Goal: Information Seeking & Learning: Find specific fact

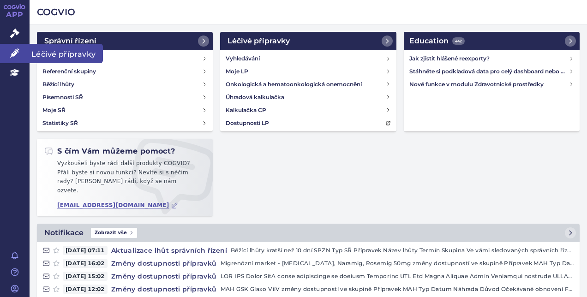
click at [6, 47] on link "Léčivé přípravky" at bounding box center [15, 53] width 30 height 19
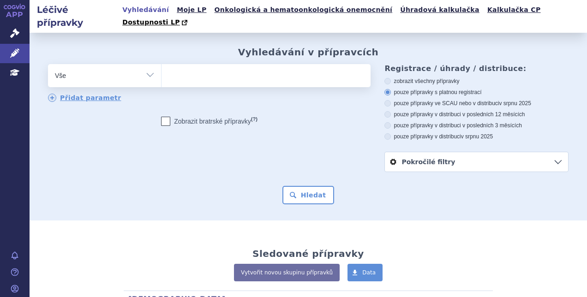
click at [213, 64] on ul at bounding box center [264, 73] width 207 height 19
click at [161, 64] on select at bounding box center [161, 75] width 0 height 23
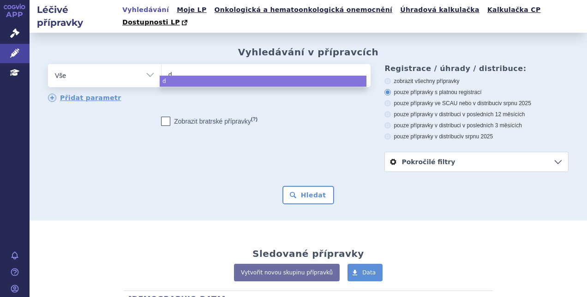
type input "du"
type input "dut"
type input "duta"
type input "dutat"
type input "dutate"
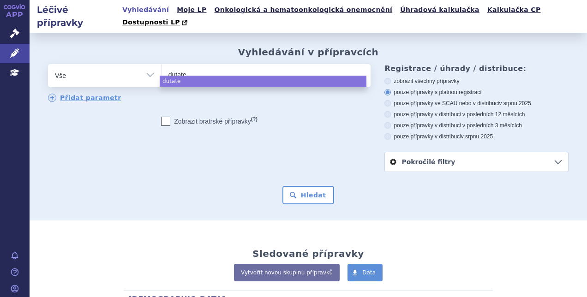
type input "dutater"
type input "dutate"
type input "duta"
type input "dutast"
type input "dutasteri"
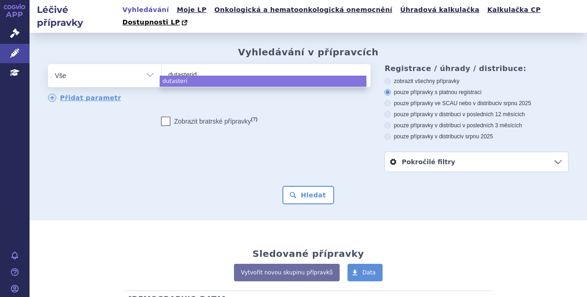
type input "dutasteride"
select select "dutasteride"
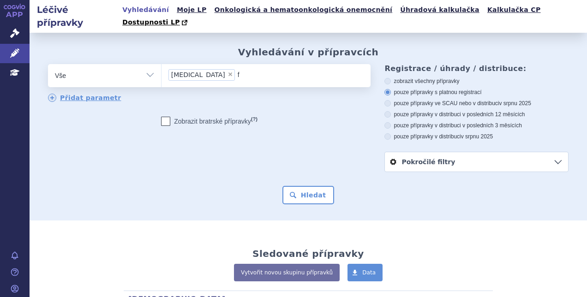
type input "fi"
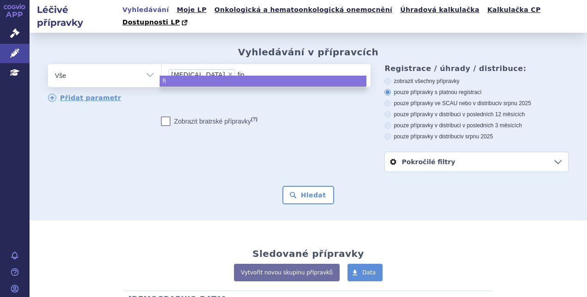
type input "fina"
type input "finast"
type input "finasteri"
type input "finasteride"
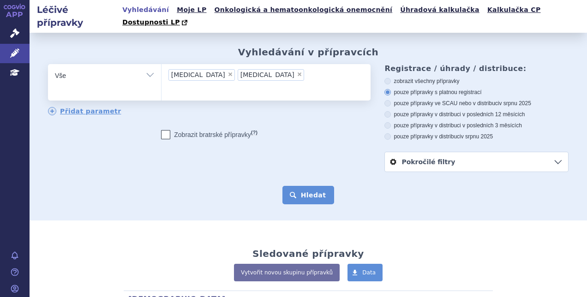
click at [313, 190] on button "Hledat" at bounding box center [308, 195] width 52 height 18
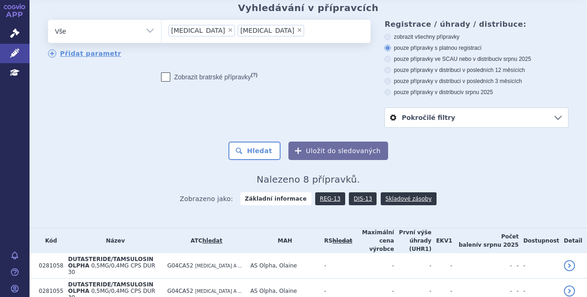
scroll to position [42, 0]
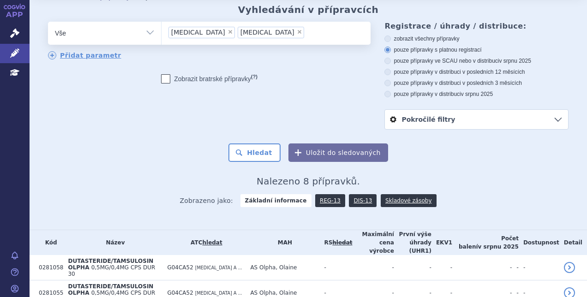
click at [297, 29] on span "×" at bounding box center [300, 32] width 6 height 6
click at [161, 21] on select "dutasteride finasteride" at bounding box center [161, 32] width 0 height 23
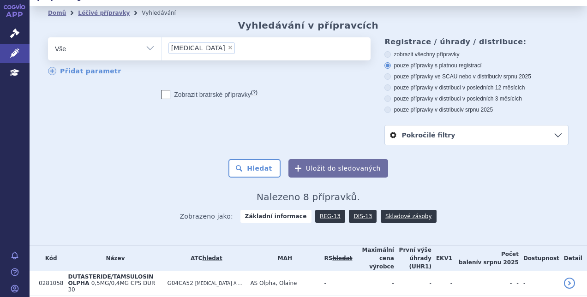
scroll to position [0, 0]
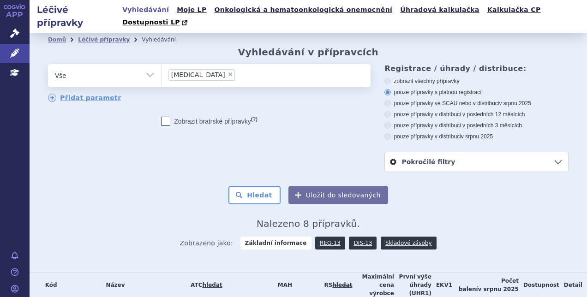
click at [227, 72] on span "×" at bounding box center [230, 75] width 6 height 6
click at [161, 64] on select "dutasteride finasteride" at bounding box center [161, 75] width 0 height 23
select select
type input "du"
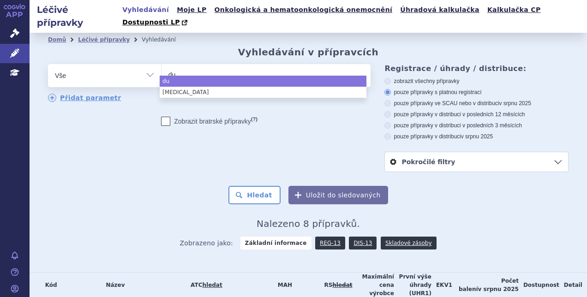
type input "duo"
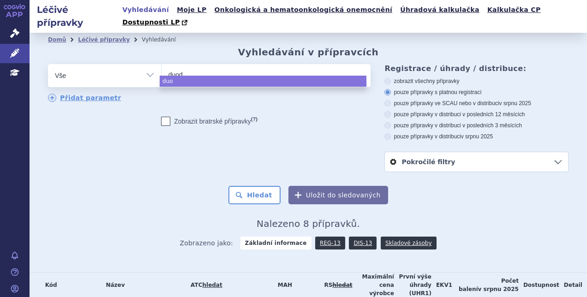
type input "duoda"
type input "duodart"
select select "duodart"
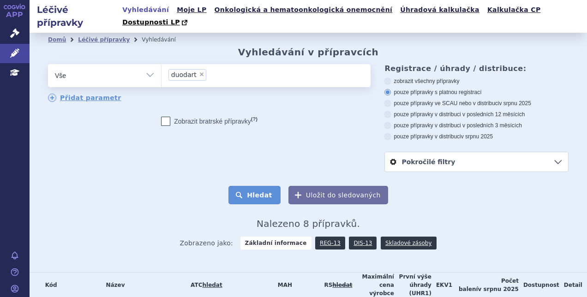
click at [242, 186] on button "Hledat" at bounding box center [254, 195] width 52 height 18
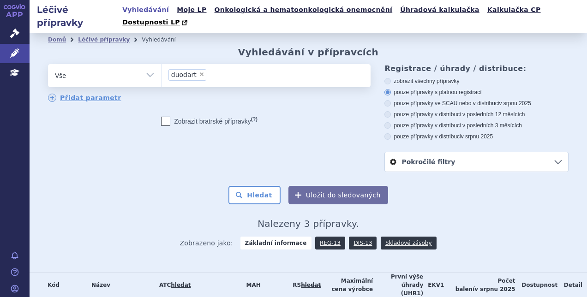
scroll to position [73, 0]
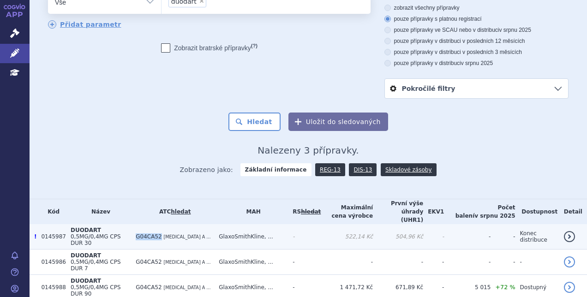
drag, startPoint x: 144, startPoint y: 213, endPoint x: 166, endPoint y: 212, distance: 22.6
click at [161, 233] on span "G04CA52" at bounding box center [149, 236] width 26 height 6
copy span "G04CA52"
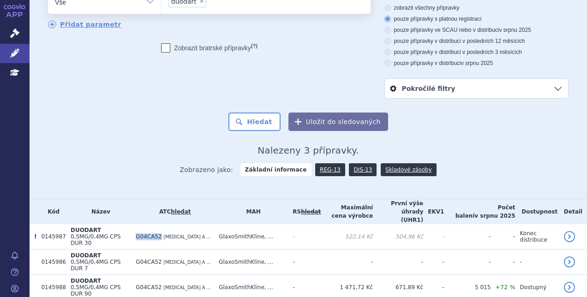
scroll to position [0, 0]
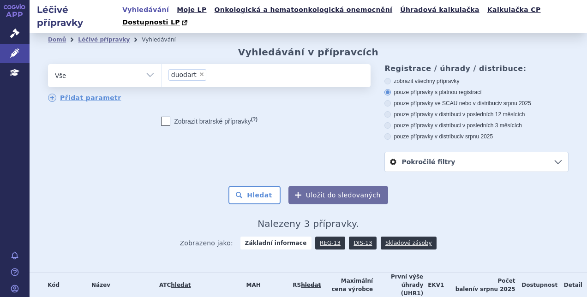
click at [199, 72] on span "×" at bounding box center [202, 75] width 6 height 6
click at [161, 64] on select "duodart" at bounding box center [161, 75] width 0 height 23
select select
type input "G04CA52"
select select "G04CA52"
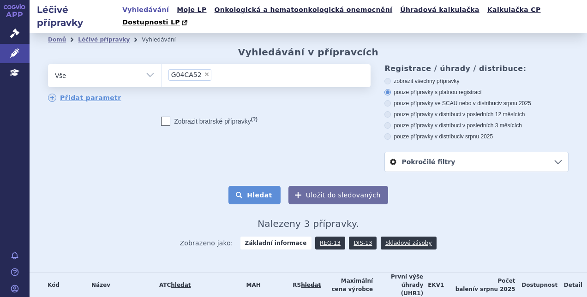
click at [247, 190] on button "Hledat" at bounding box center [254, 195] width 52 height 18
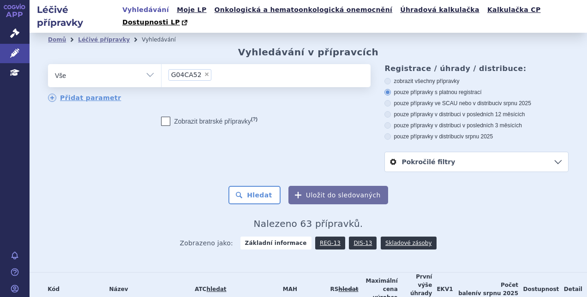
click at [420, 111] on label "pouze přípravky v distribuci v posledních 12 měsících" at bounding box center [476, 114] width 184 height 7
click at [391, 113] on input "pouze přípravky v distribuci v posledních 12 měsících" at bounding box center [388, 116] width 6 height 6
radio input "true"
click at [245, 186] on button "Hledat" at bounding box center [254, 195] width 52 height 18
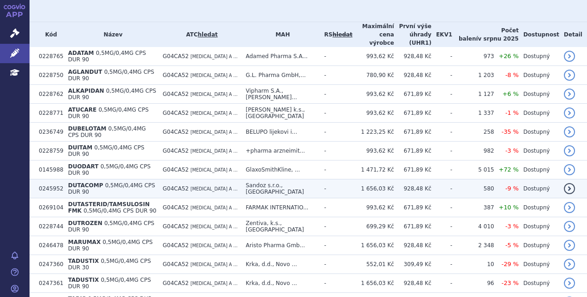
scroll to position [244, 0]
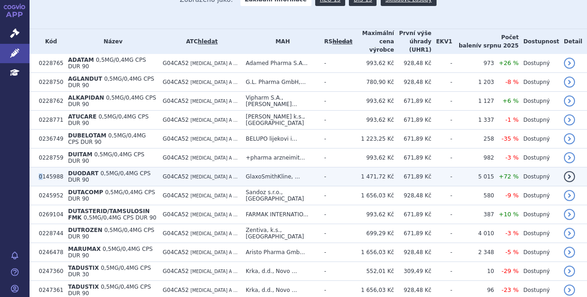
drag, startPoint x: 49, startPoint y: 143, endPoint x: 38, endPoint y: 142, distance: 11.1
click at [38, 167] on td "0145988" at bounding box center [48, 176] width 29 height 19
drag, startPoint x: 60, startPoint y: 144, endPoint x: 38, endPoint y: 143, distance: 22.2
click at [38, 167] on tr "0145988 DUODART 0,5MG/0,4MG CPS DUR 90 G04CA52 [MEDICAL_DATA] A ... GlaxoSmithK…" at bounding box center [308, 176] width 557 height 19
copy tr "0145988"
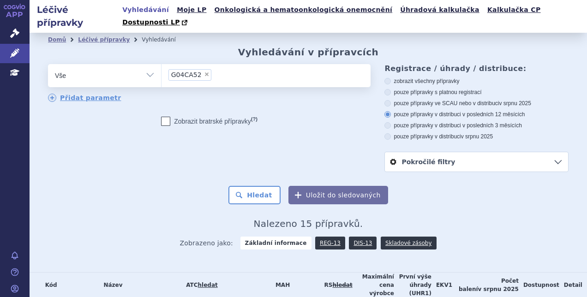
click at [204, 72] on span "×" at bounding box center [207, 75] width 6 height 6
click at [161, 64] on select "G04CA52" at bounding box center [161, 75] width 0 height 23
select select
type input "du"
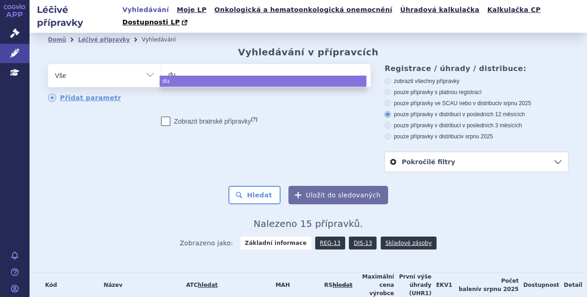
type input "dut"
type input "dutr"
select select "dutr"
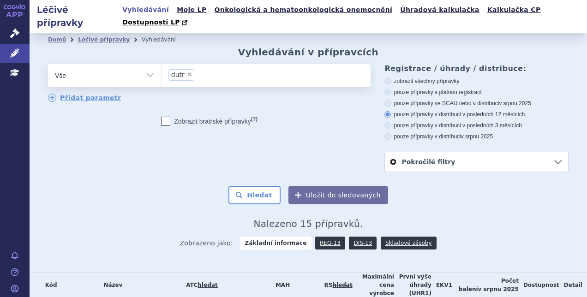
click at [184, 69] on li "× dutr" at bounding box center [181, 75] width 26 height 12
click at [161, 64] on select "G04CA52 dutr" at bounding box center [161, 75] width 0 height 23
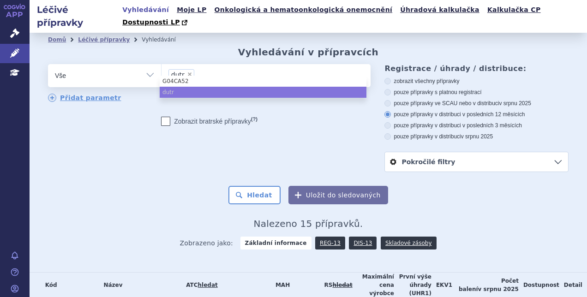
click at [187, 72] on span "×" at bounding box center [190, 75] width 6 height 6
click at [161, 64] on select "G04CA52 dutr" at bounding box center [161, 75] width 0 height 23
select select
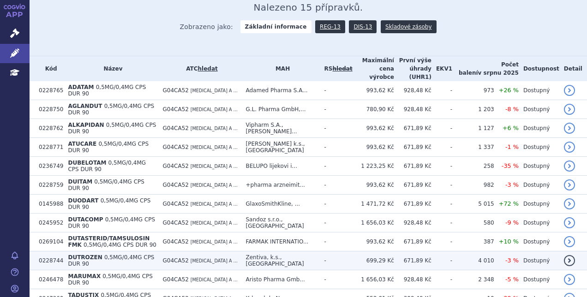
scroll to position [217, 0]
click at [152, 254] on span "0,5MG/0,4MG CPS DUR 90" at bounding box center [111, 260] width 86 height 13
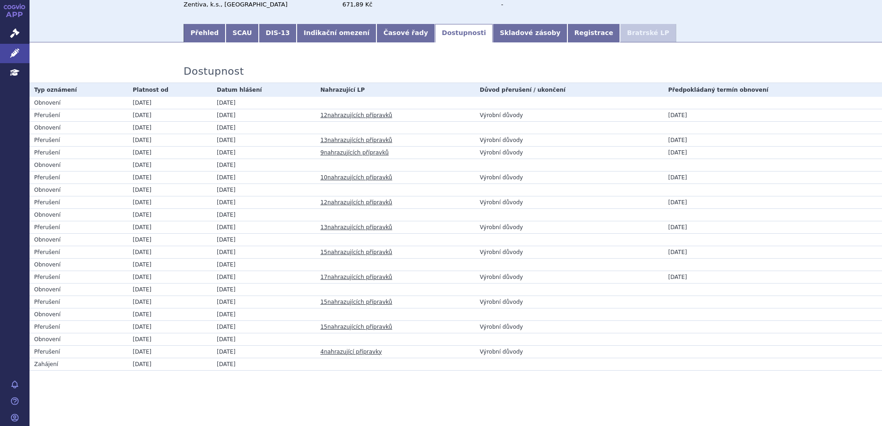
scroll to position [98, 0]
